Goal: Task Accomplishment & Management: Manage account settings

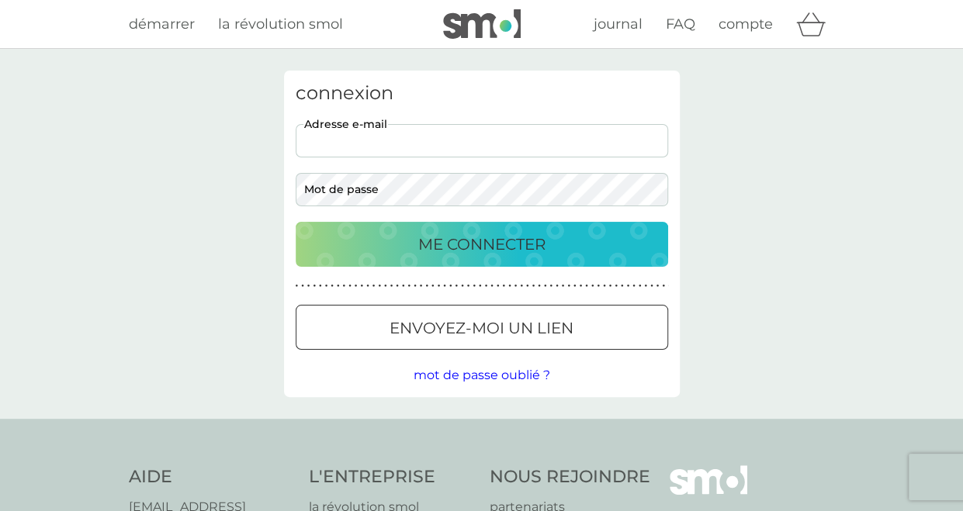
click at [420, 144] on input "adresse e-mail" at bounding box center [482, 140] width 373 height 33
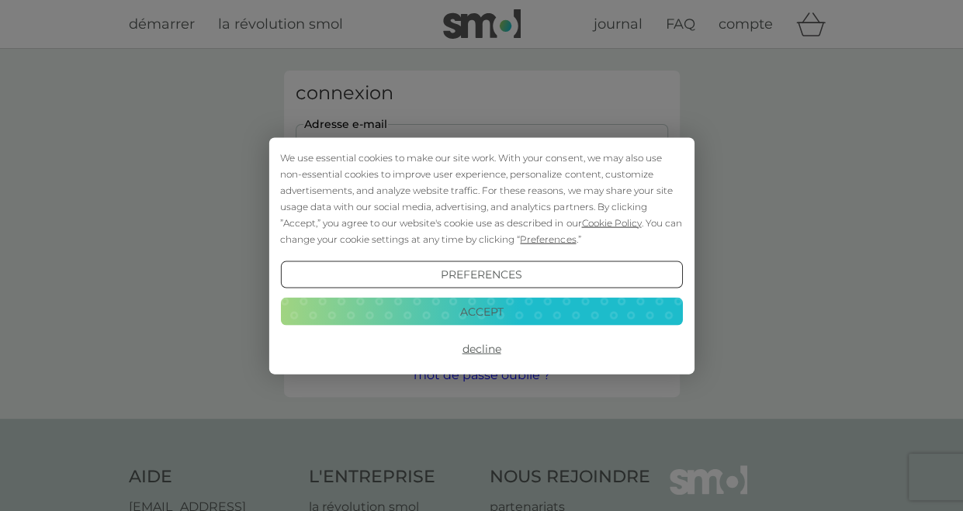
type input "valerie.prouvost@orange.fr"
click at [456, 308] on button "Accept" at bounding box center [481, 312] width 402 height 28
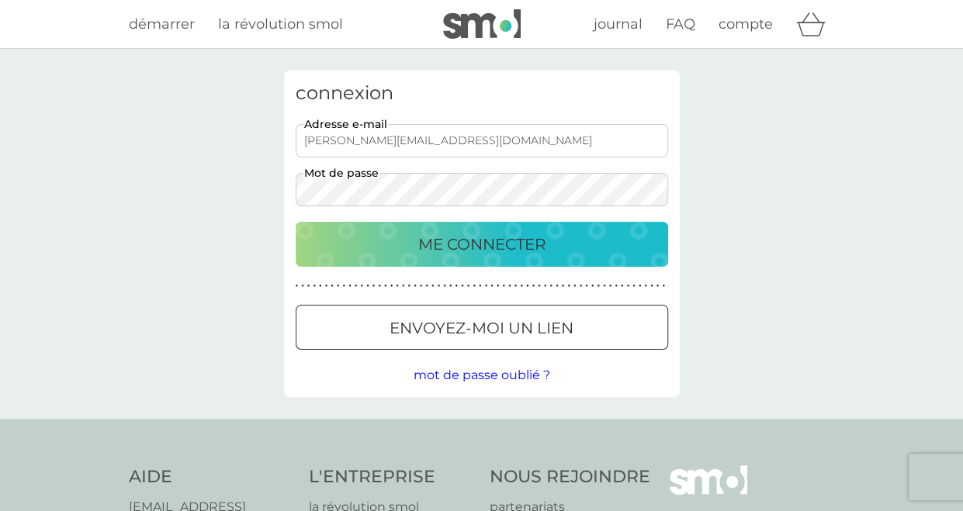
click at [296, 222] on button "ME CONNECTER" at bounding box center [482, 244] width 373 height 45
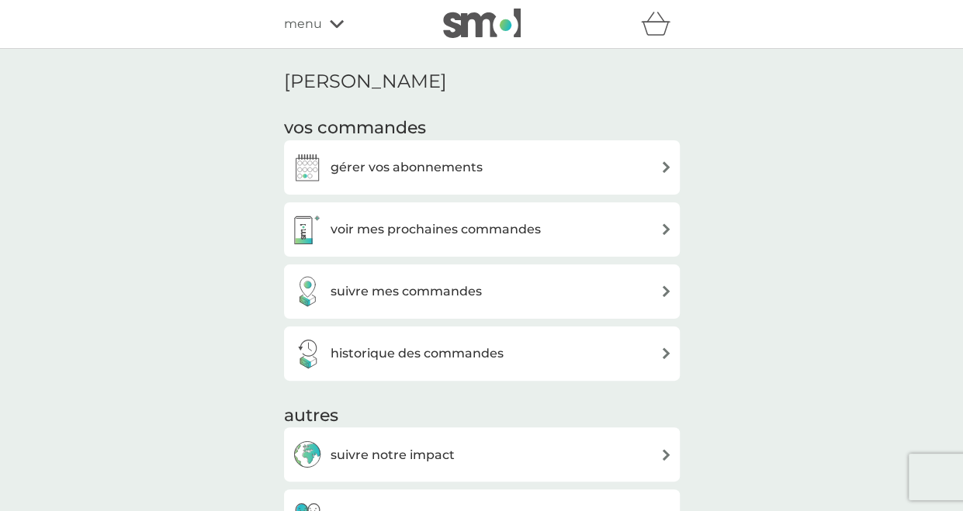
click at [452, 166] on h3 "gérer vos abonnements" at bounding box center [407, 168] width 152 height 20
